Goal: Transaction & Acquisition: Purchase product/service

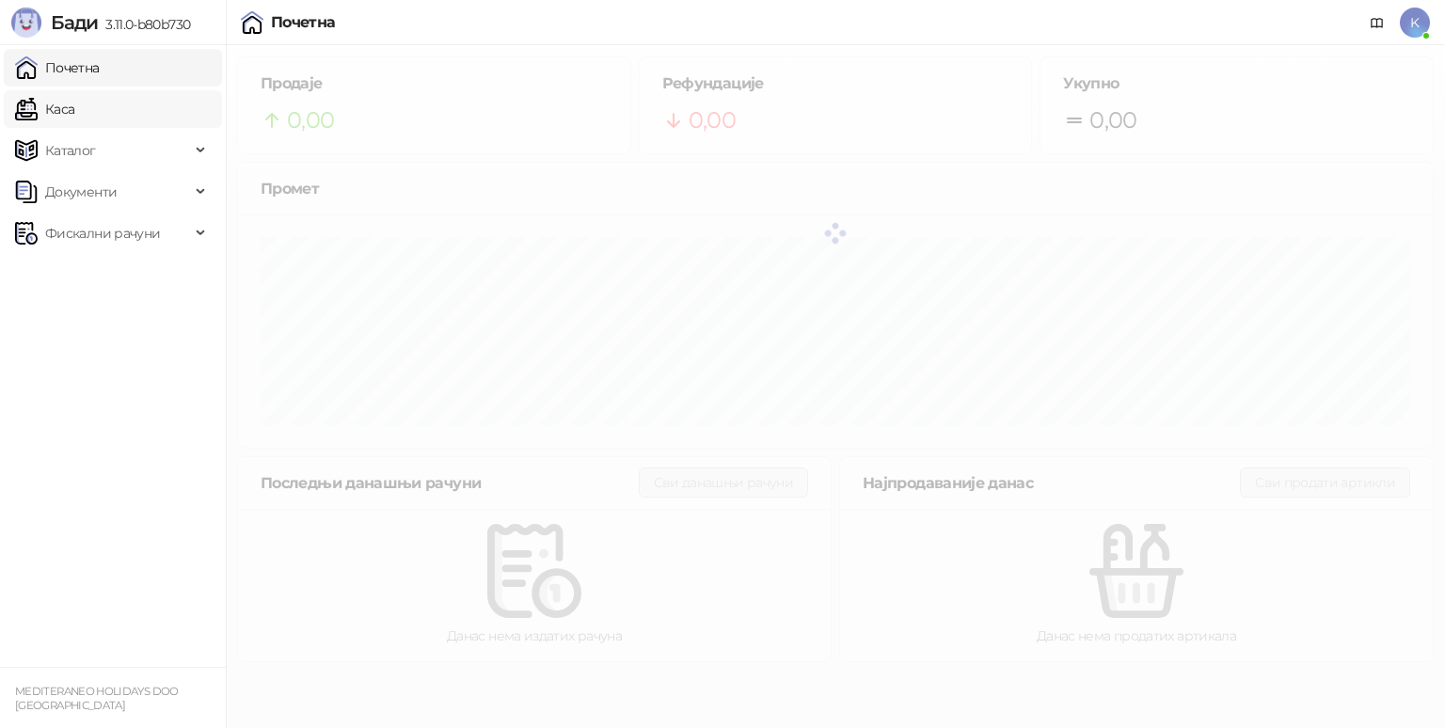
click at [74, 114] on link "Каса" at bounding box center [44, 109] width 59 height 38
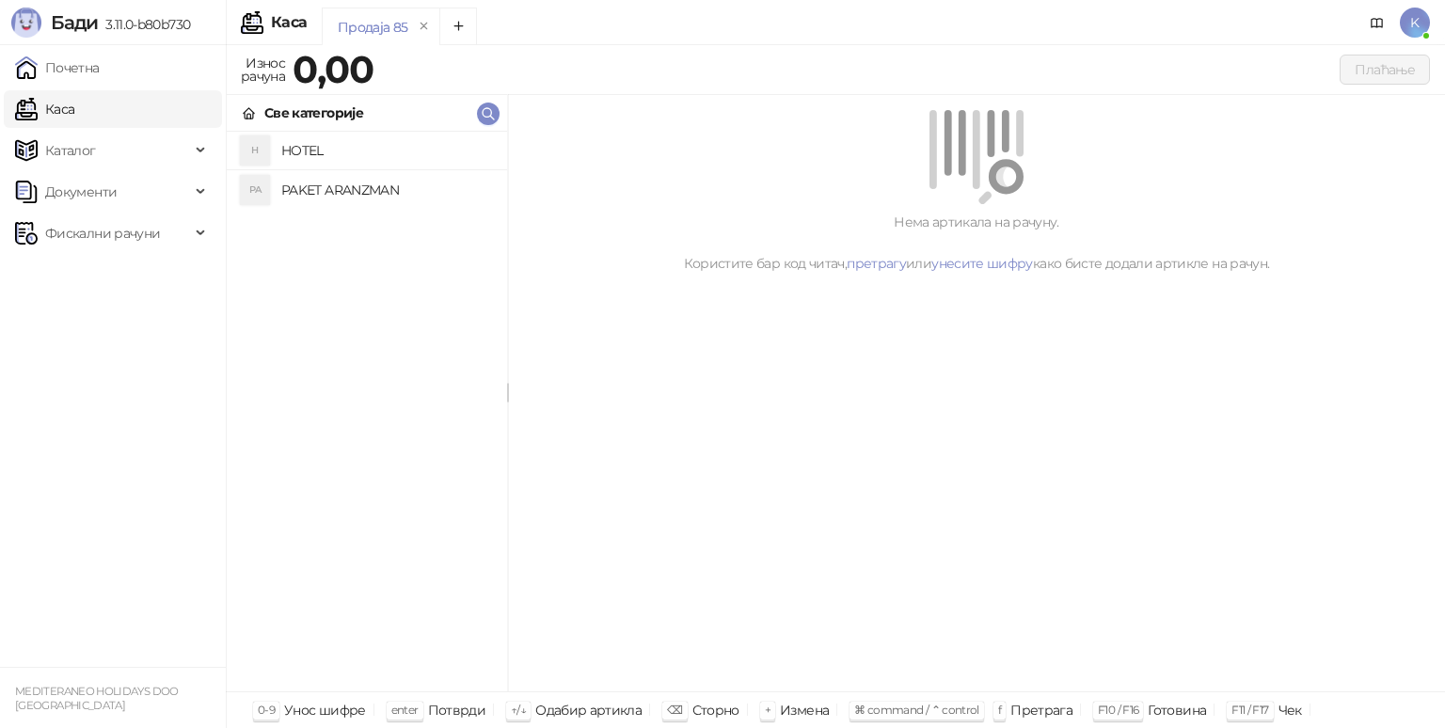
click at [391, 175] on h4 "PAKET ARANZMAN" at bounding box center [386, 190] width 211 height 30
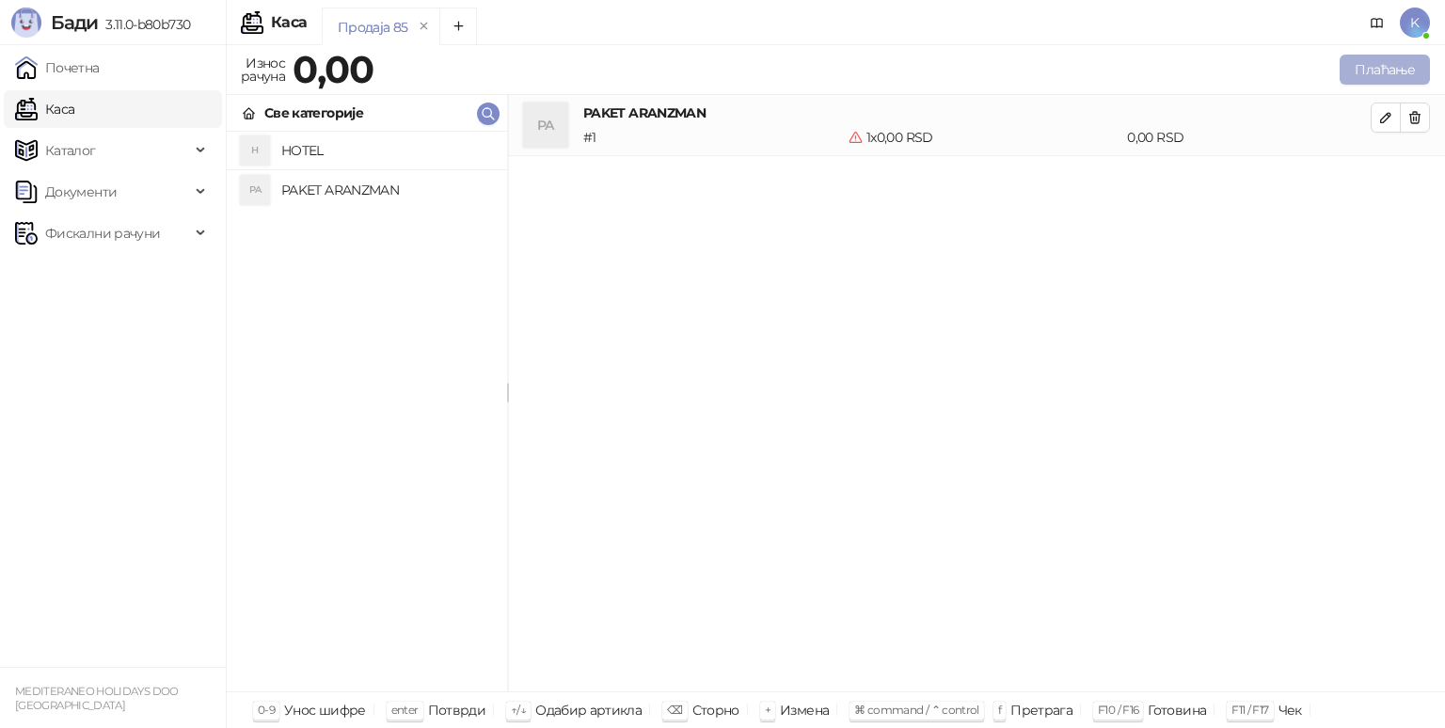
click at [1375, 68] on button "Плаћање" at bounding box center [1385, 70] width 90 height 30
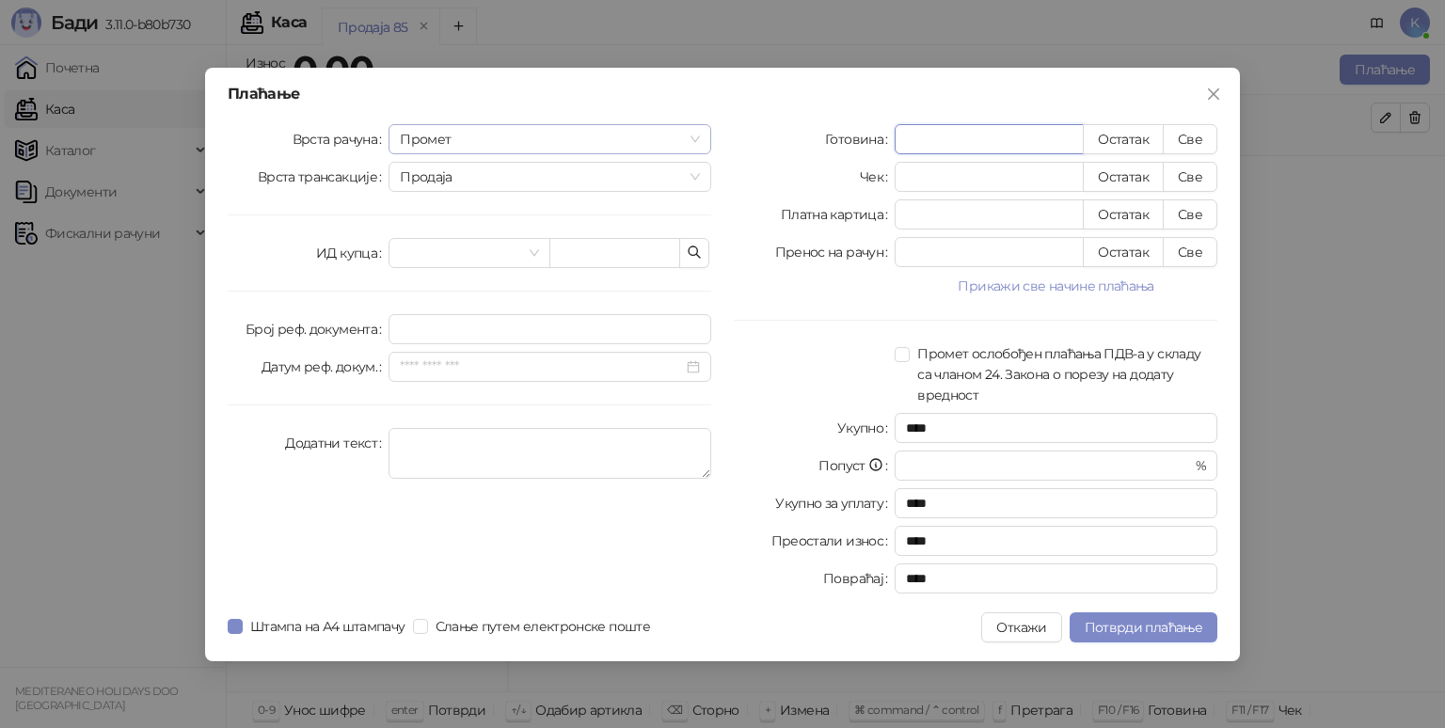
click at [489, 140] on span "Промет" at bounding box center [550, 139] width 300 height 28
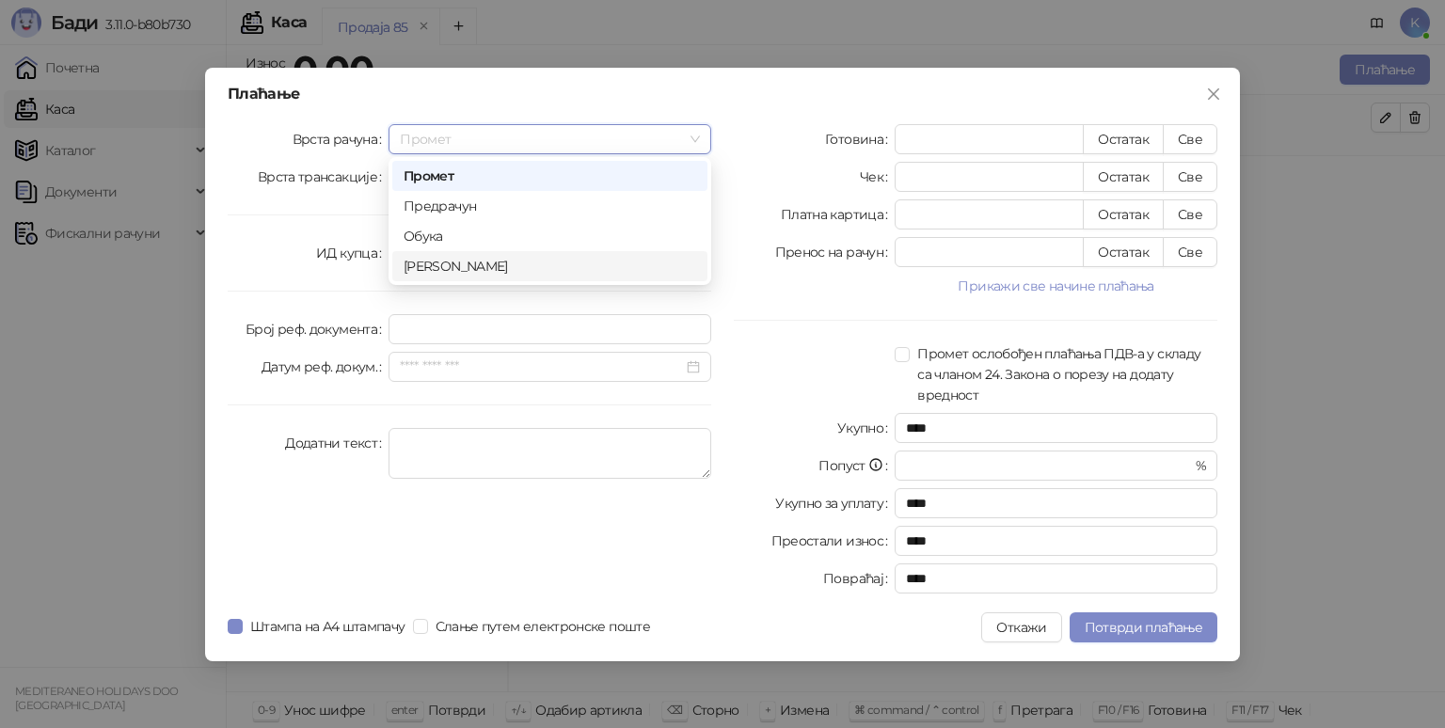
click at [433, 276] on div "Аванс" at bounding box center [550, 266] width 293 height 21
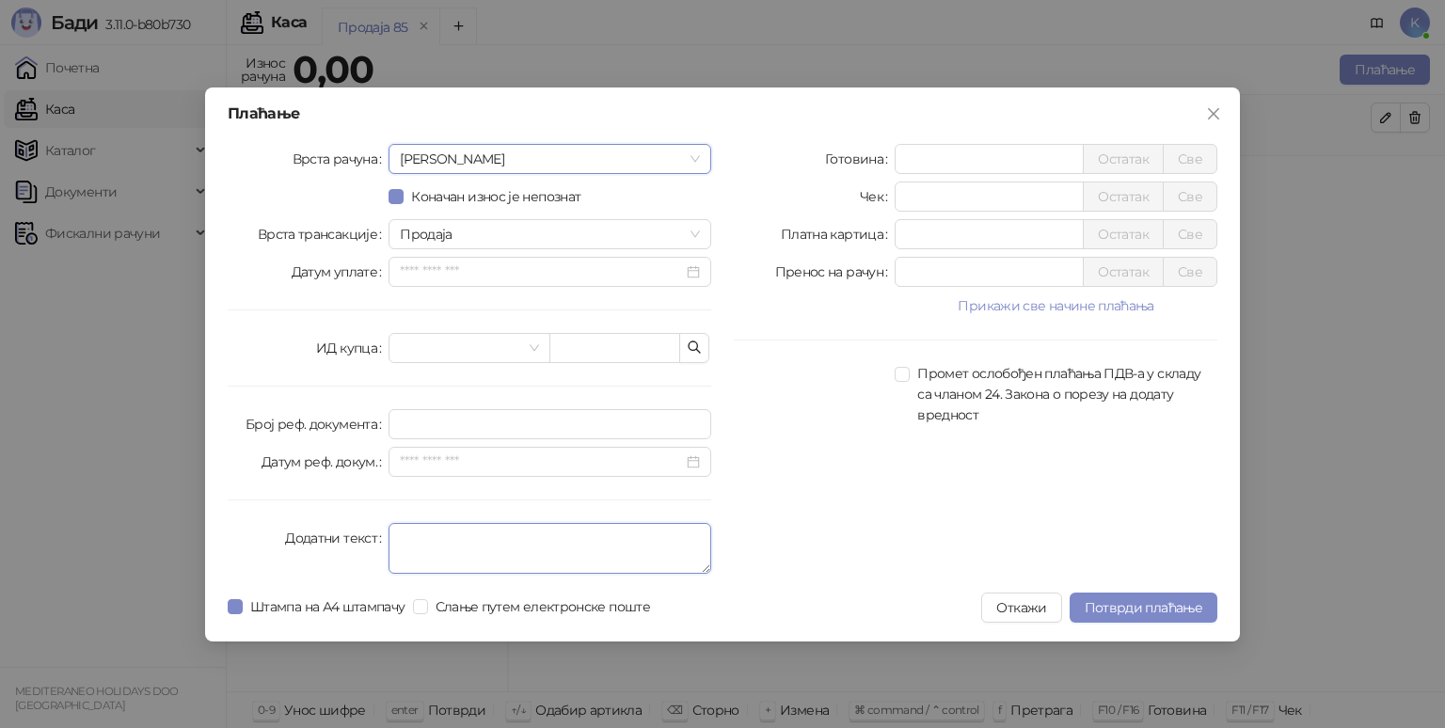
click at [407, 531] on textarea "Додатни текст" at bounding box center [550, 548] width 323 height 51
type textarea "*********"
click at [923, 230] on input "*" at bounding box center [989, 234] width 187 height 28
type input "******"
click at [1124, 606] on span "Потврди плаћање" at bounding box center [1144, 607] width 118 height 17
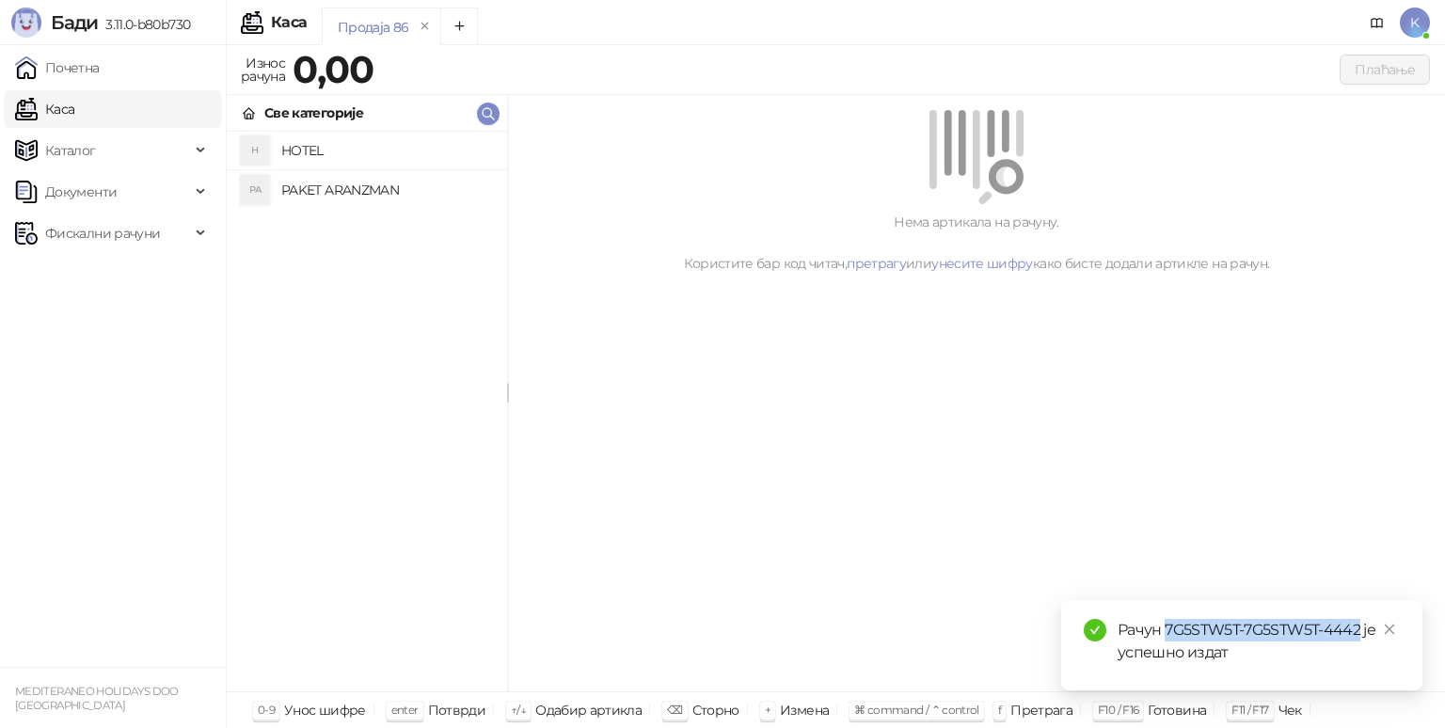
drag, startPoint x: 1167, startPoint y: 632, endPoint x: 1360, endPoint y: 627, distance: 193.0
click at [1360, 627] on div "Рачун 7G5STW5T-7G5STW5T-4442 је успешно издат" at bounding box center [1259, 641] width 282 height 45
copy div "7G5STW5T-7G5STW5T-4442"
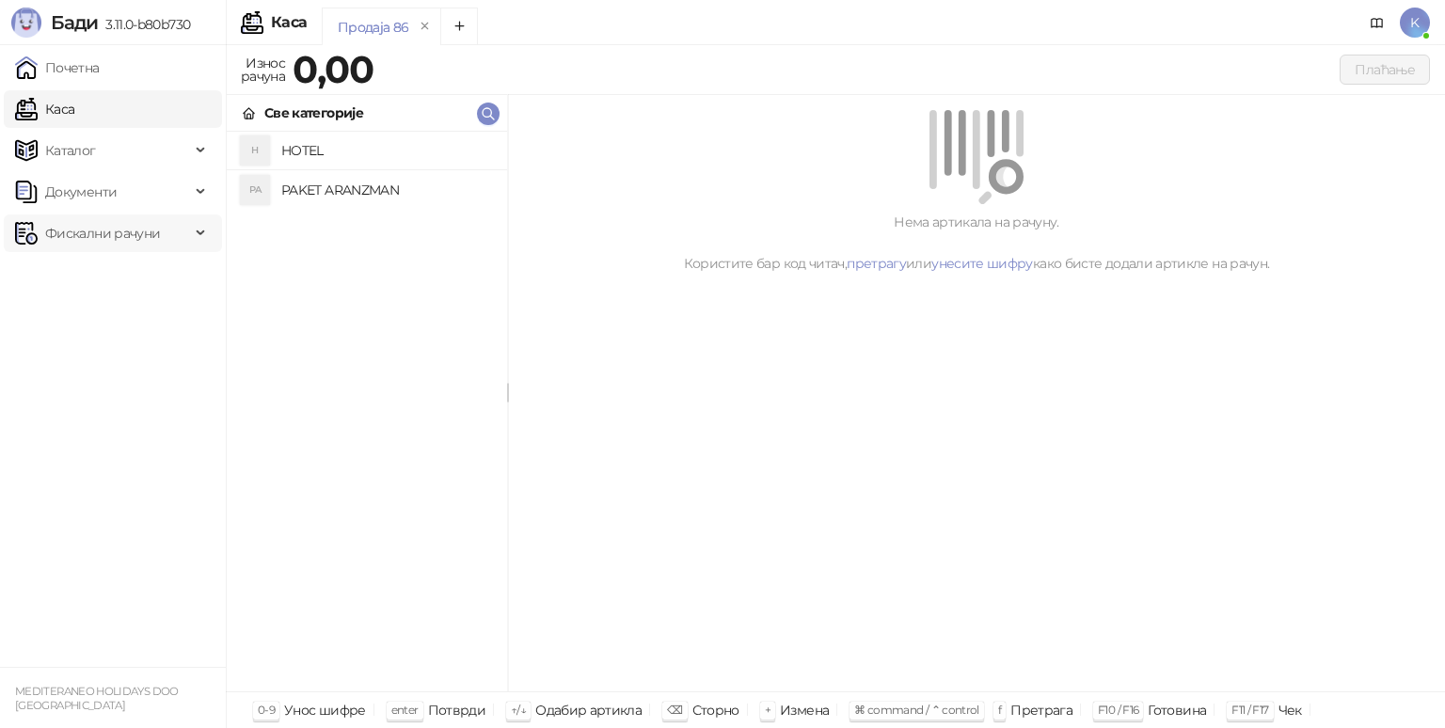
click at [145, 230] on span "Фискални рачуни" at bounding box center [102, 234] width 115 height 38
click at [136, 268] on link "Издати рачуни" at bounding box center [86, 275] width 126 height 38
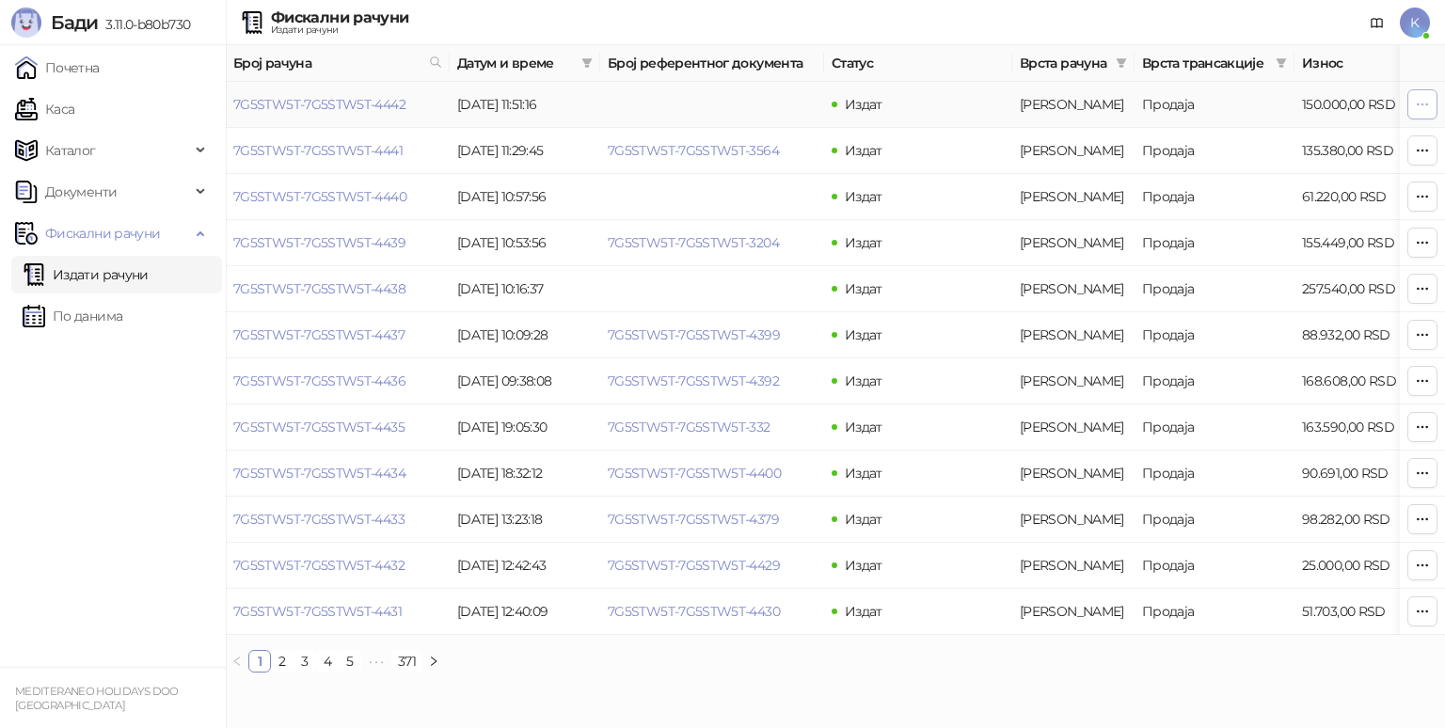
click at [1432, 106] on button "button" at bounding box center [1423, 104] width 30 height 30
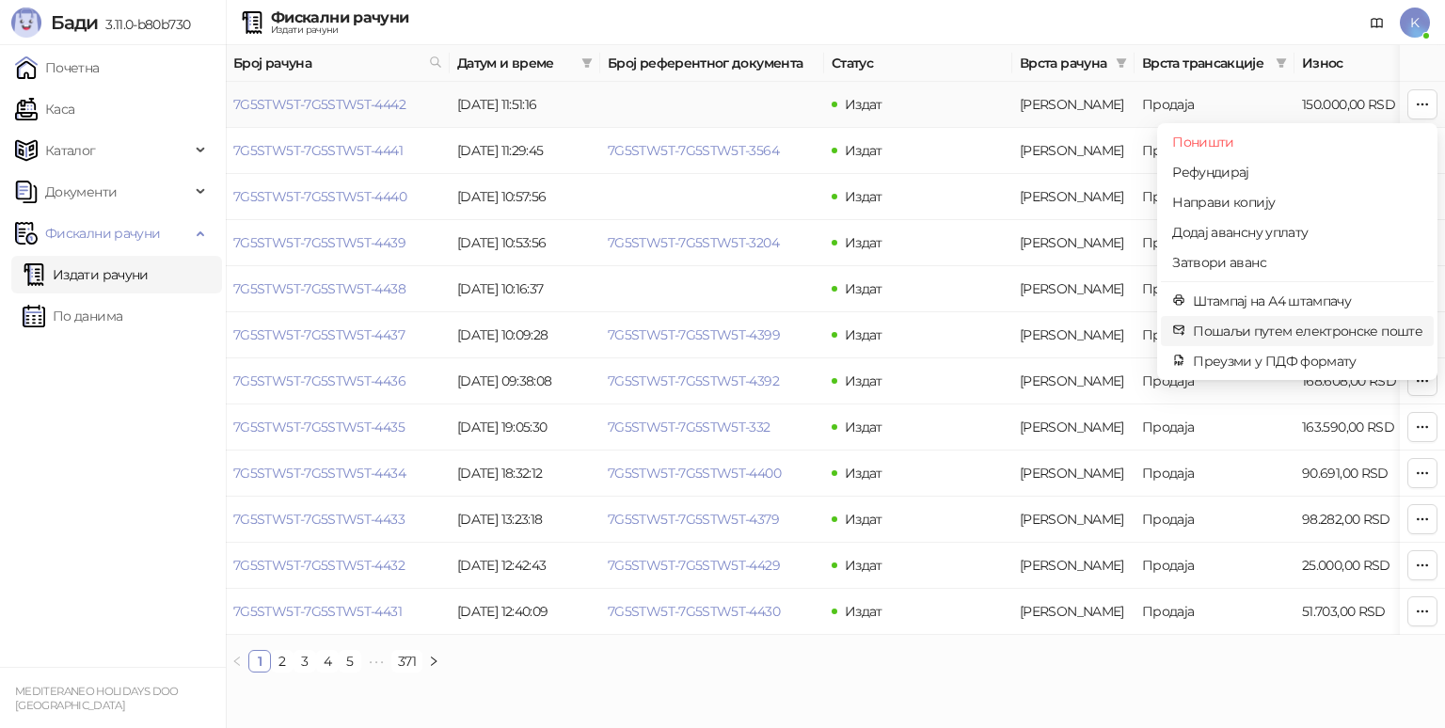
click at [1276, 334] on span "Пошаљи путем електронске поште" at bounding box center [1308, 331] width 230 height 21
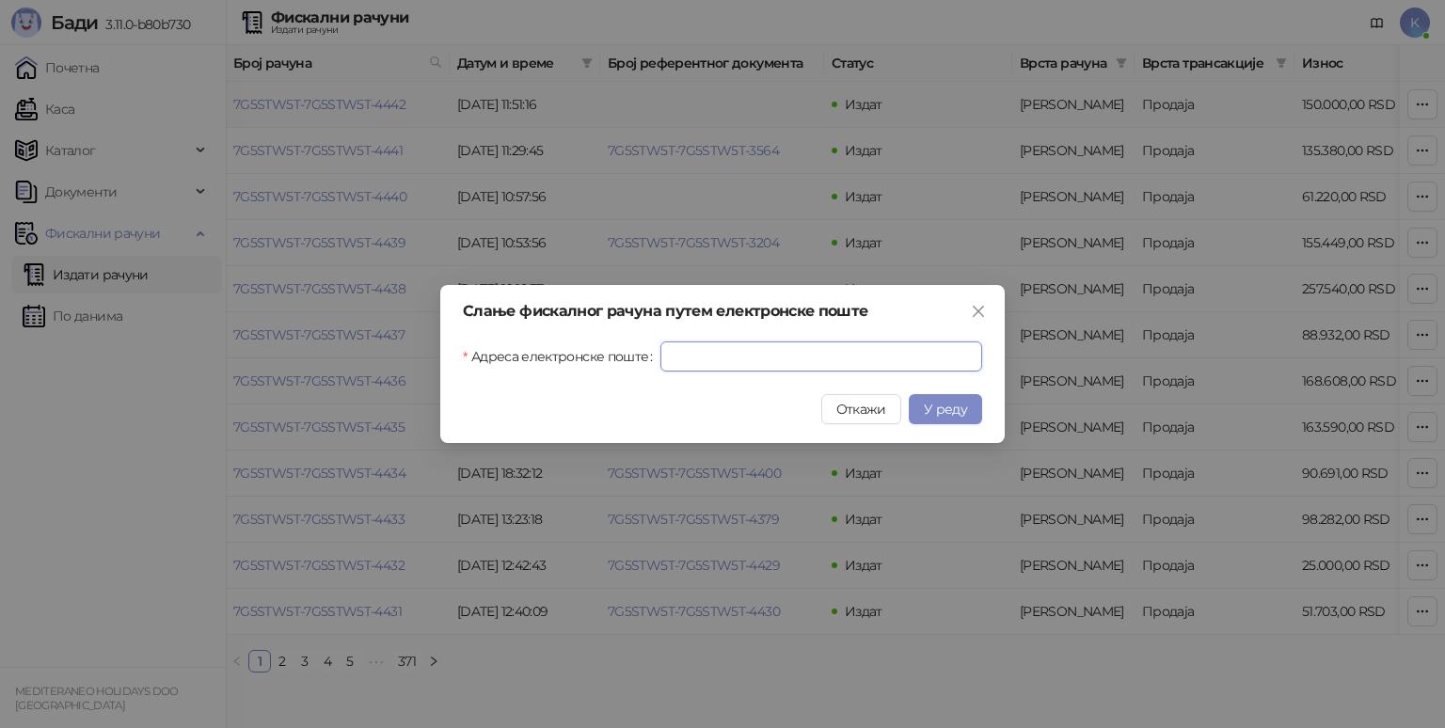
click at [775, 354] on input "Адреса електронске поште" at bounding box center [822, 357] width 322 height 30
paste input "**********"
type input "**********"
click at [931, 410] on span "У реду" at bounding box center [945, 409] width 43 height 17
